Goal: Information Seeking & Learning: Learn about a topic

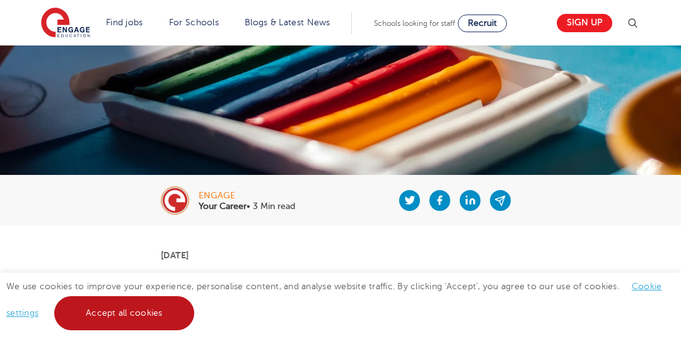
click at [150, 316] on link "Accept all cookies" at bounding box center [124, 313] width 140 height 34
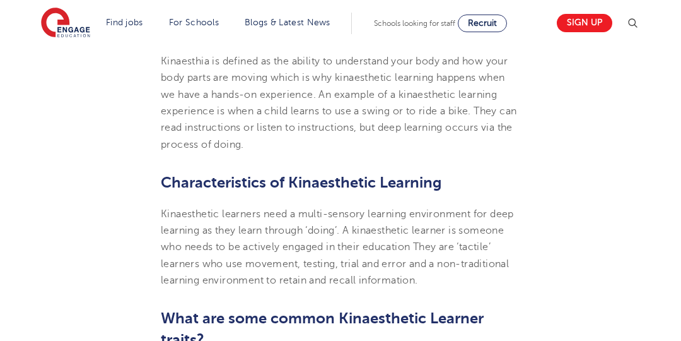
scroll to position [549, 0]
click at [421, 232] on span "Kinaesthetic learners need a multi-sensory learning environment for deep learni…" at bounding box center [337, 247] width 353 height 78
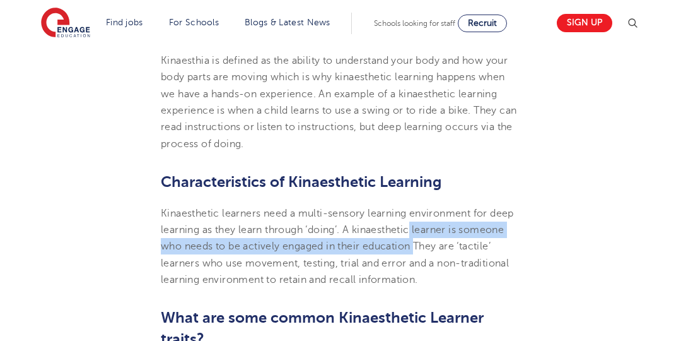
drag, startPoint x: 414, startPoint y: 228, endPoint x: 416, endPoint y: 244, distance: 15.4
click at [416, 244] on span "Kinaesthetic learners need a multi-sensory learning environment for deep learni…" at bounding box center [337, 247] width 353 height 78
copy span "learner is someone who needs to be actively engaged in their education"
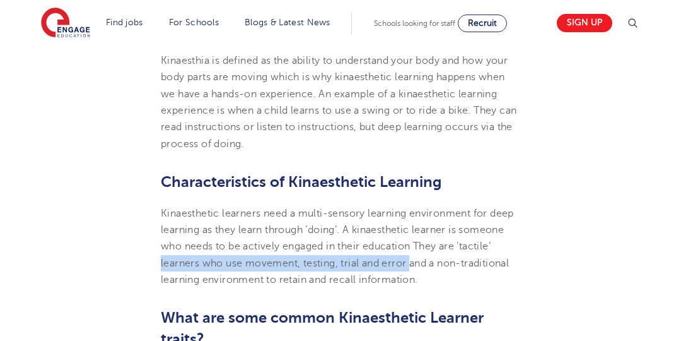
drag, startPoint x: 157, startPoint y: 265, endPoint x: 411, endPoint y: 268, distance: 253.7
copy span "learners who use movement, testing, trial and error"
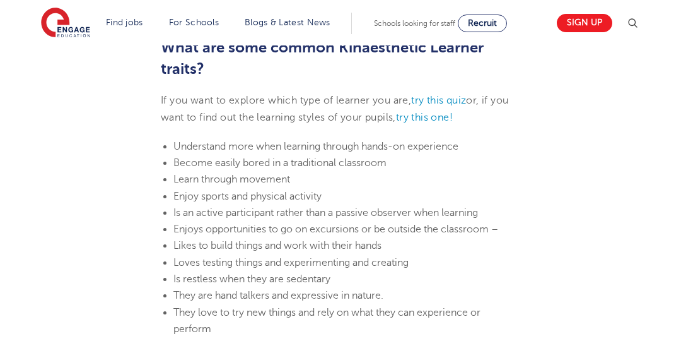
scroll to position [822, 0]
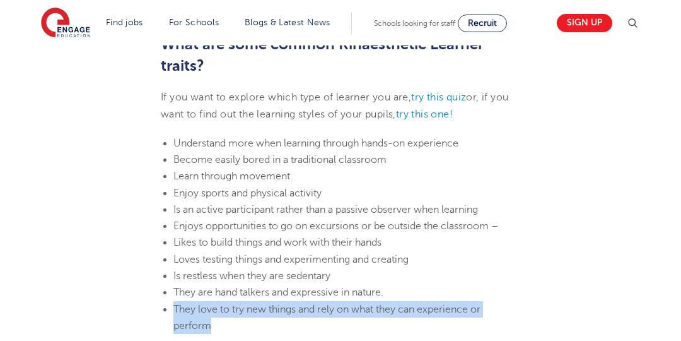
drag, startPoint x: 175, startPoint y: 308, endPoint x: 502, endPoint y: 319, distance: 327.0
click at [502, 319] on li "They love to try new things and rely on what they can experience or perform" at bounding box center [347, 317] width 347 height 33
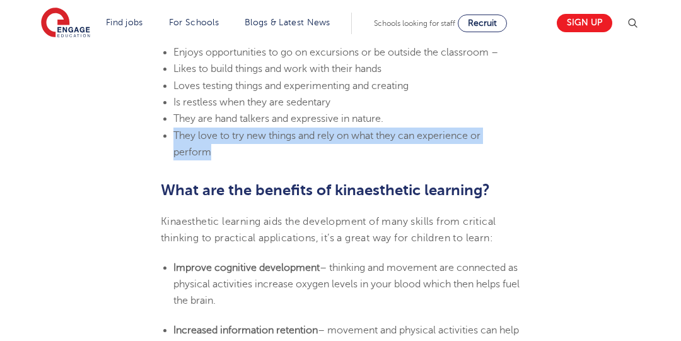
scroll to position [1001, 0]
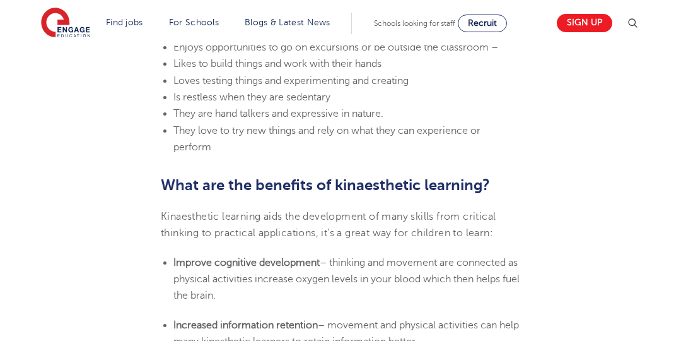
click at [286, 261] on b "Improve cognitive development" at bounding box center [247, 262] width 146 height 11
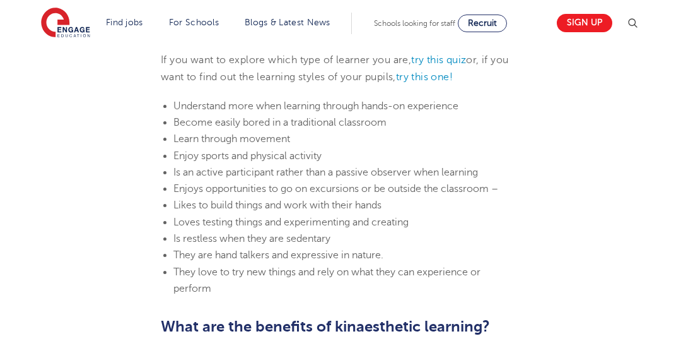
scroll to position [847, 0]
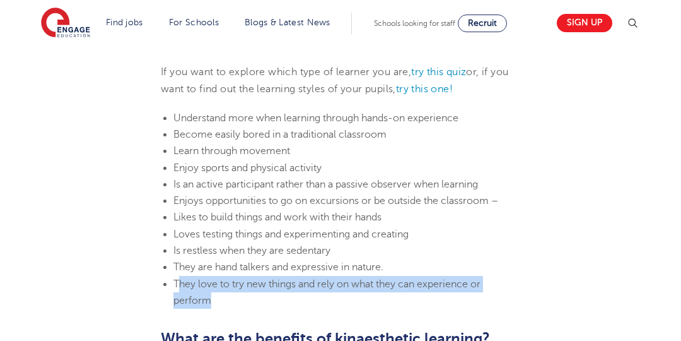
drag, startPoint x: 178, startPoint y: 281, endPoint x: 218, endPoint y: 303, distance: 46.3
click at [218, 303] on li "They love to try new things and rely on what they can experience or perform" at bounding box center [347, 292] width 347 height 33
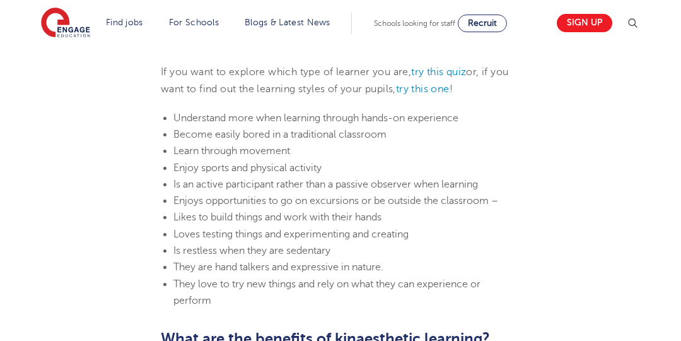
click at [176, 283] on span "They love to try new things and rely on what they can experience or perform" at bounding box center [327, 292] width 307 height 28
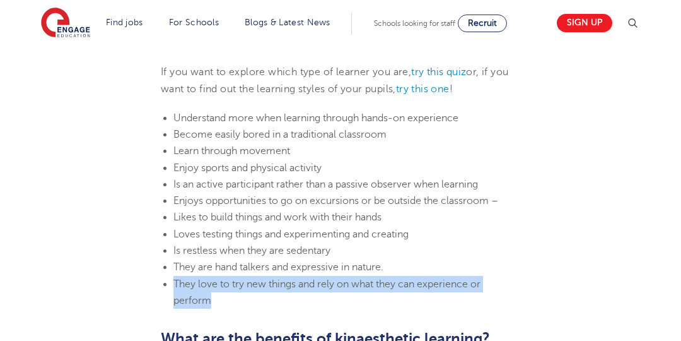
drag, startPoint x: 176, startPoint y: 283, endPoint x: 219, endPoint y: 305, distance: 48.0
click at [219, 305] on li "They love to try new things and rely on what they can experience or perform" at bounding box center [347, 292] width 347 height 33
copy span "They love to try new things and rely on what they can experience or perform"
